Goal: Browse casually

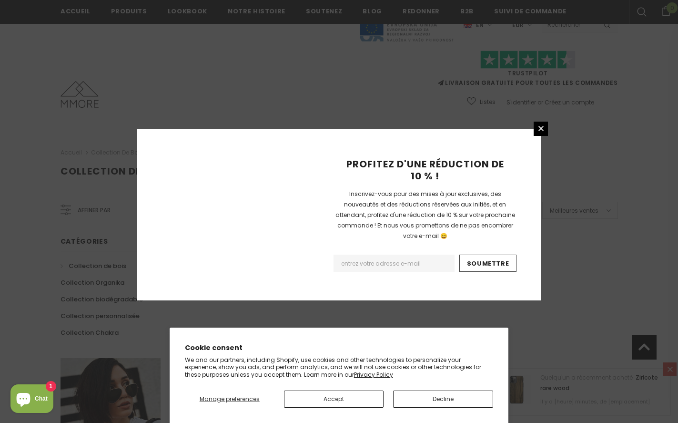
scroll to position [577, 0]
